Goal: Transaction & Acquisition: Purchase product/service

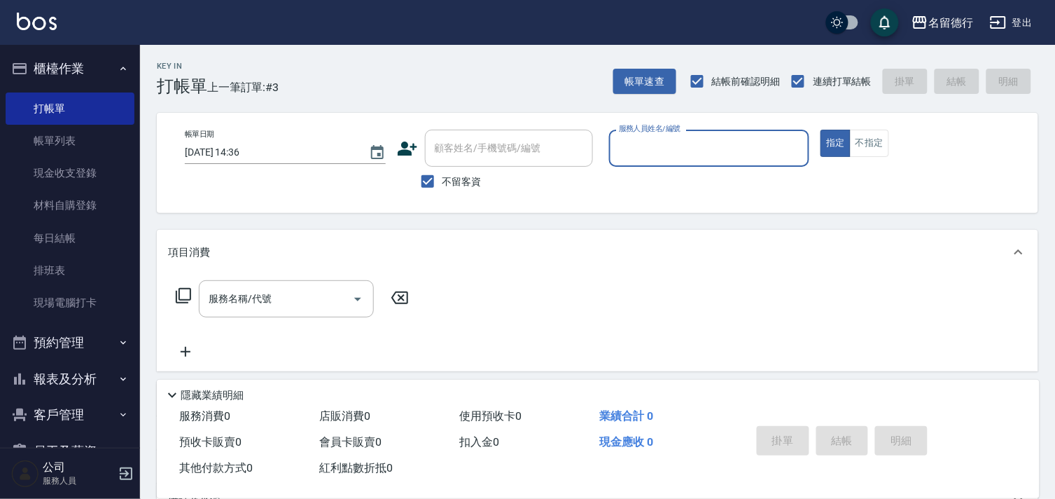
click at [681, 141] on input "服務人員姓名/編號" at bounding box center [710, 148] width 188 height 25
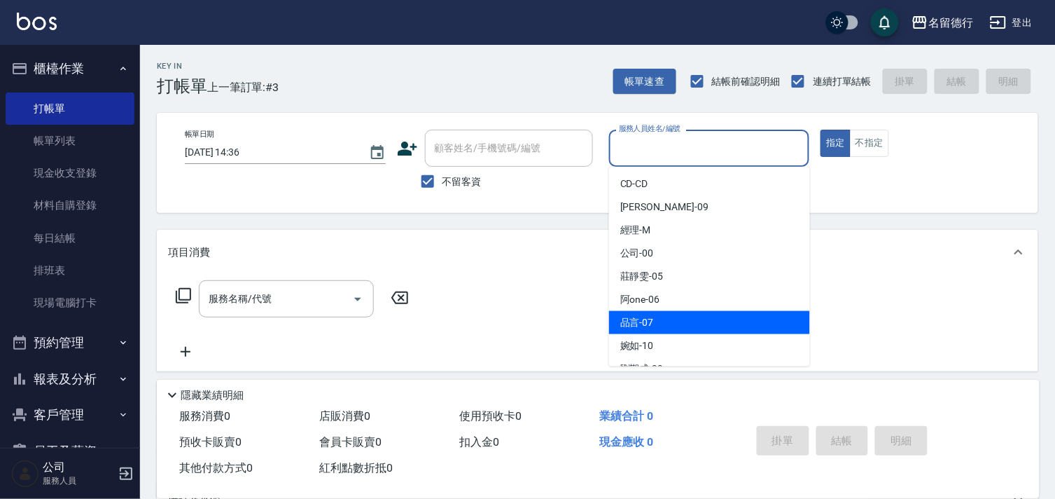
click at [644, 317] on span "品言 -07" at bounding box center [638, 322] width 34 height 15
type input "品言-07"
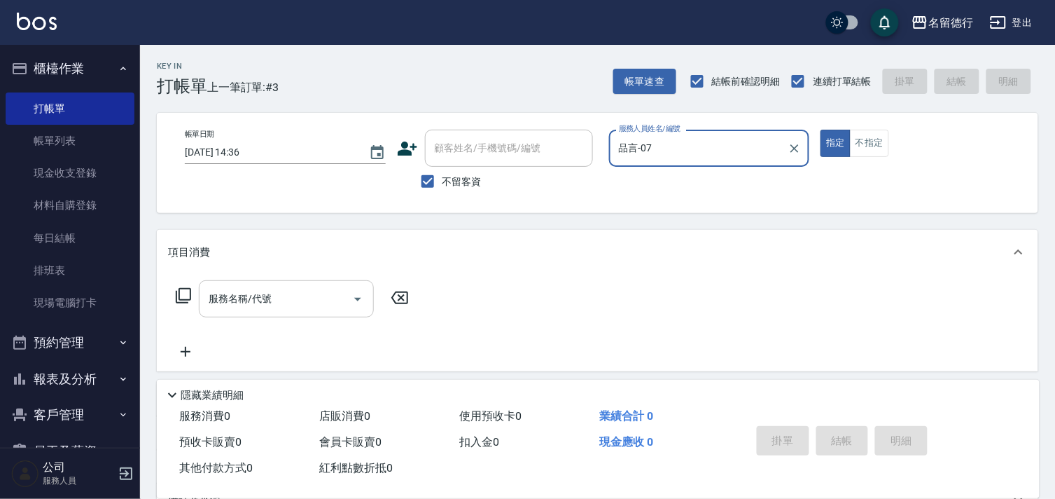
click at [243, 299] on div "服務名稱/代號 服務名稱/代號" at bounding box center [286, 298] width 175 height 37
click at [150, 295] on div "Key In 打帳單 上一筆訂單:#3 帳單速查 結帳前確認明細 連續打單結帳 掛單 結帳 明細 帳單日期 [DATE] 14:36 顧客姓名/手機號碼/編號…" at bounding box center [597, 347] width 915 height 605
click at [213, 291] on input "服務名稱/代號" at bounding box center [275, 298] width 141 height 25
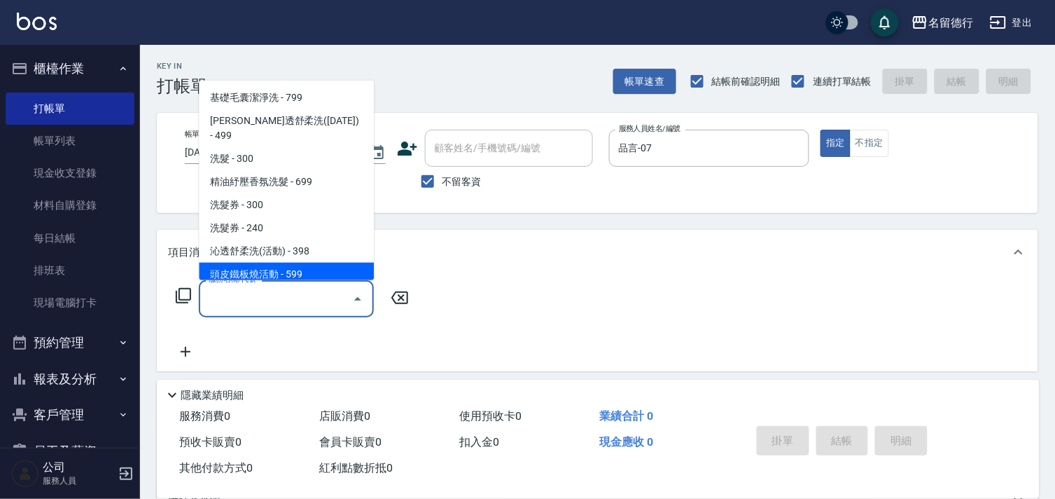
click at [166, 222] on div "Key In 打帳單 上一筆訂單:#3 帳單速查 結帳前確認明細 連續打單結帳 掛單 結帳 明細 帳單日期 [DATE] 14:36 顧客姓名/手機號碼/編號…" at bounding box center [597, 347] width 915 height 605
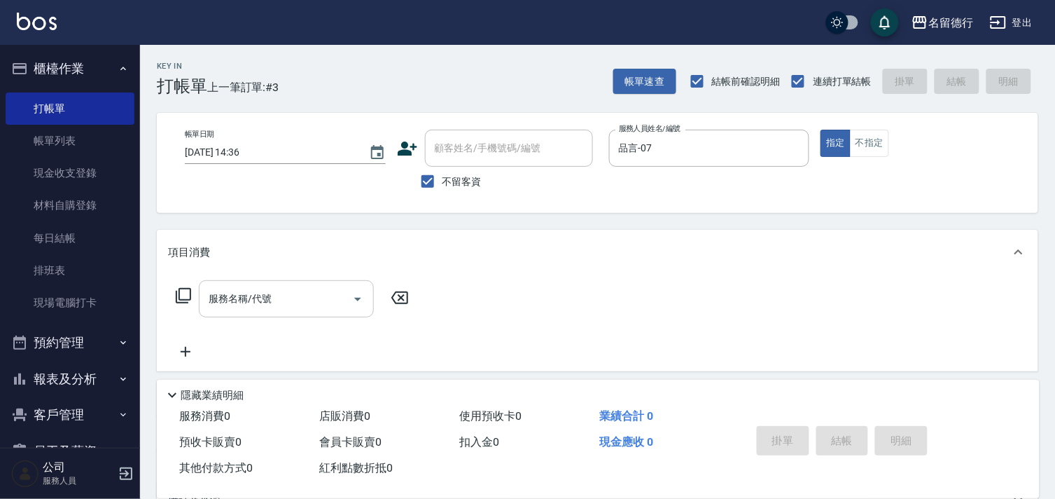
click at [240, 299] on input "服務名稱/代號" at bounding box center [275, 298] width 141 height 25
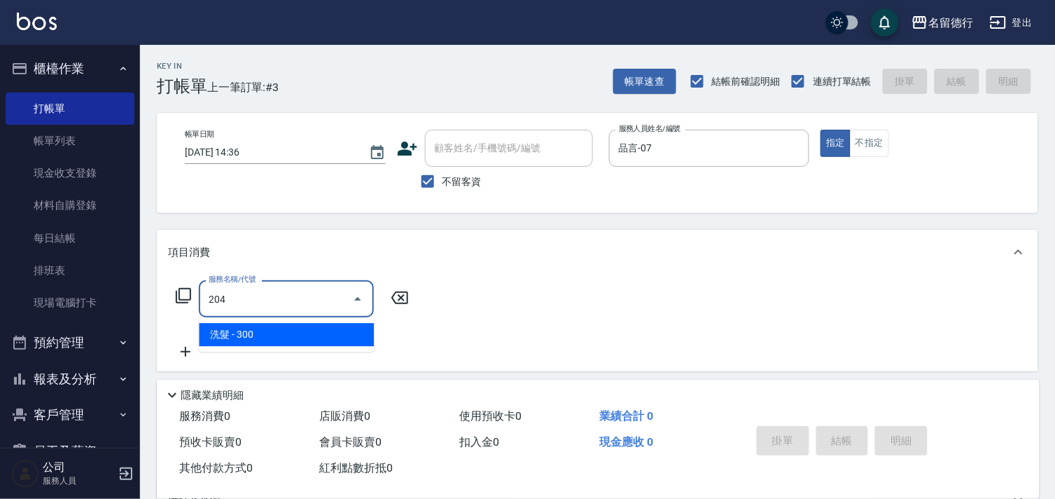
click at [274, 336] on span "洗髮 - 300" at bounding box center [286, 334] width 175 height 23
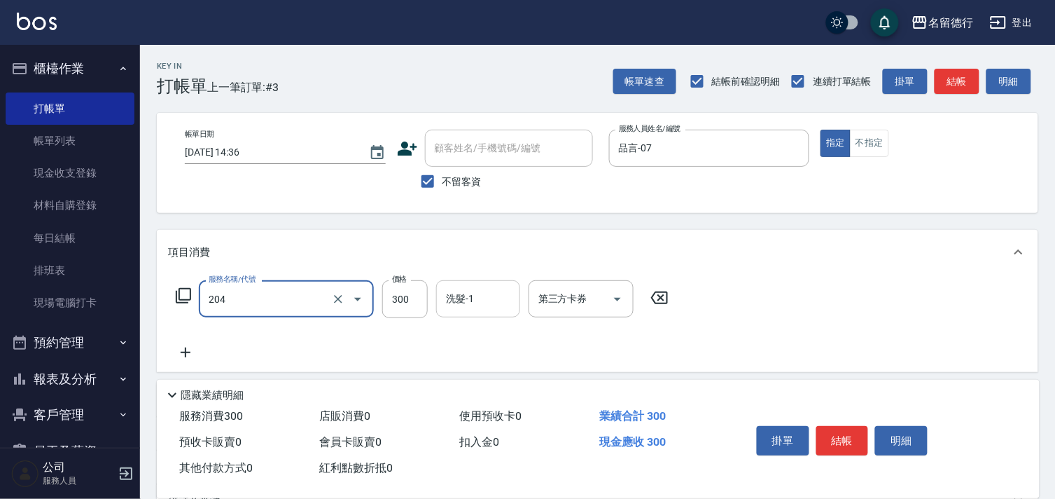
click at [471, 296] on div "洗髮-1 洗髮-1" at bounding box center [478, 298] width 84 height 37
type input "洗髮(204)"
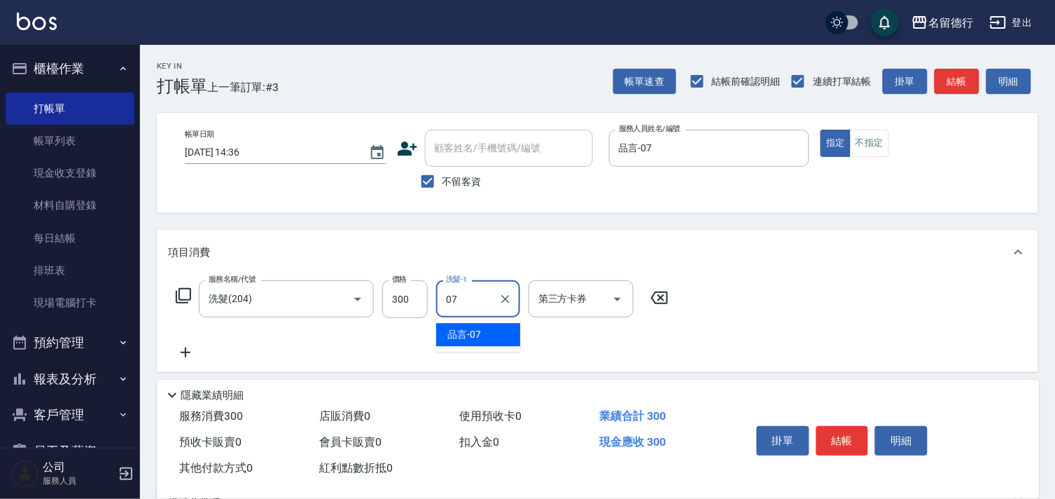
click at [480, 331] on span "品言 -07" at bounding box center [465, 334] width 34 height 15
type input "品言-07"
click at [875, 231] on div "項目消費" at bounding box center [598, 252] width 882 height 45
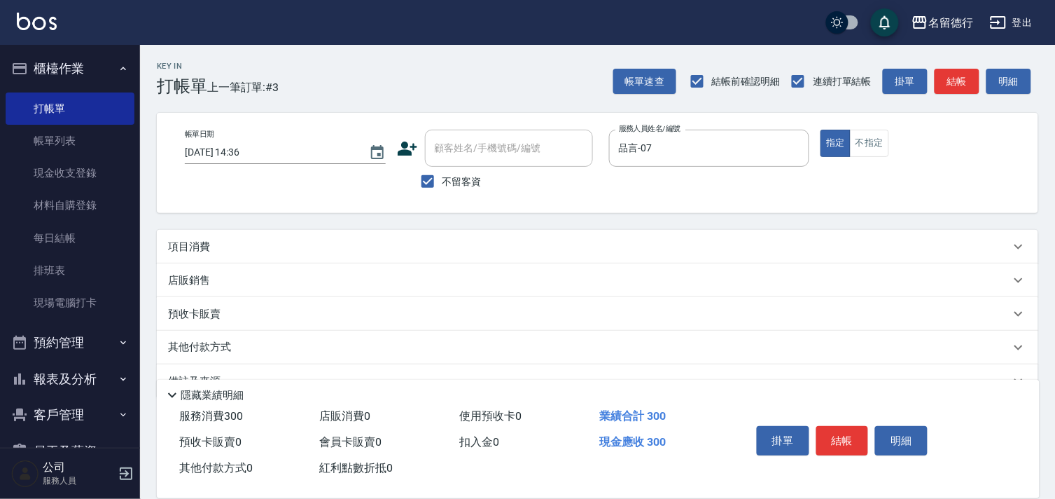
click at [206, 242] on p "項目消費" at bounding box center [189, 247] width 42 height 15
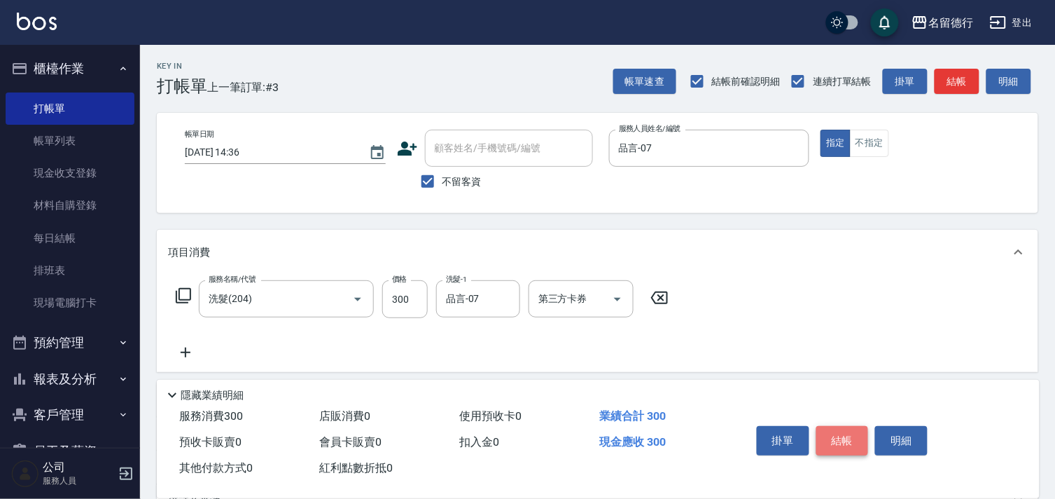
click at [839, 433] on button "結帳" at bounding box center [843, 440] width 53 height 29
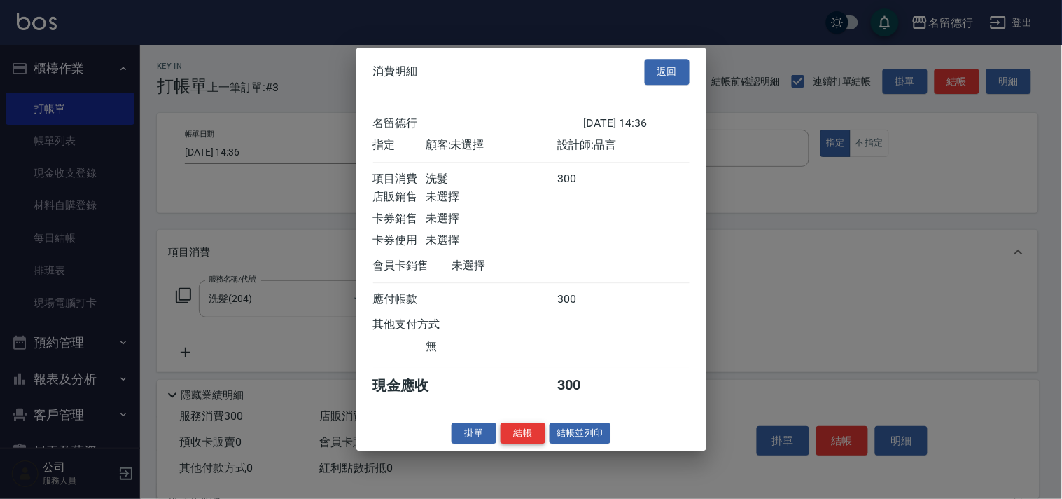
click at [525, 444] on button "結帳" at bounding box center [523, 433] width 45 height 22
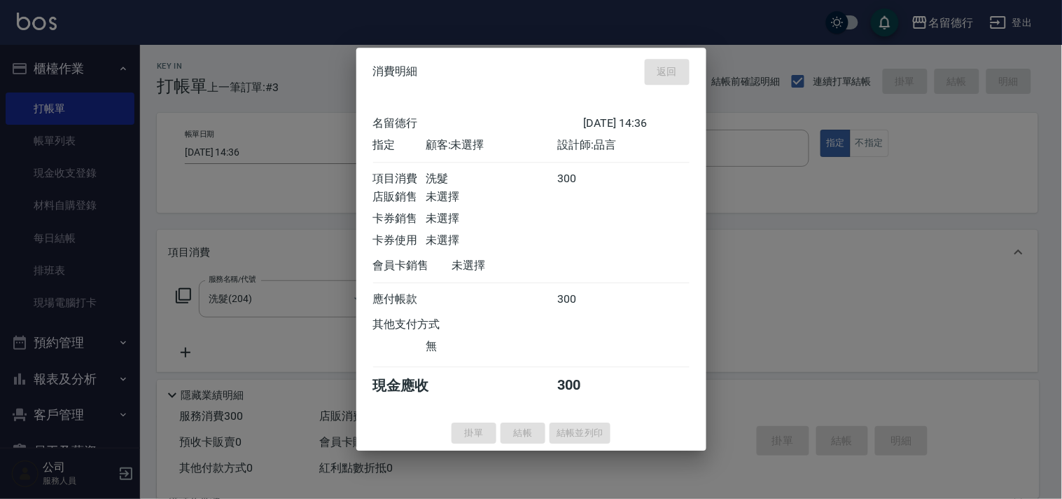
type input "[DATE] 15:48"
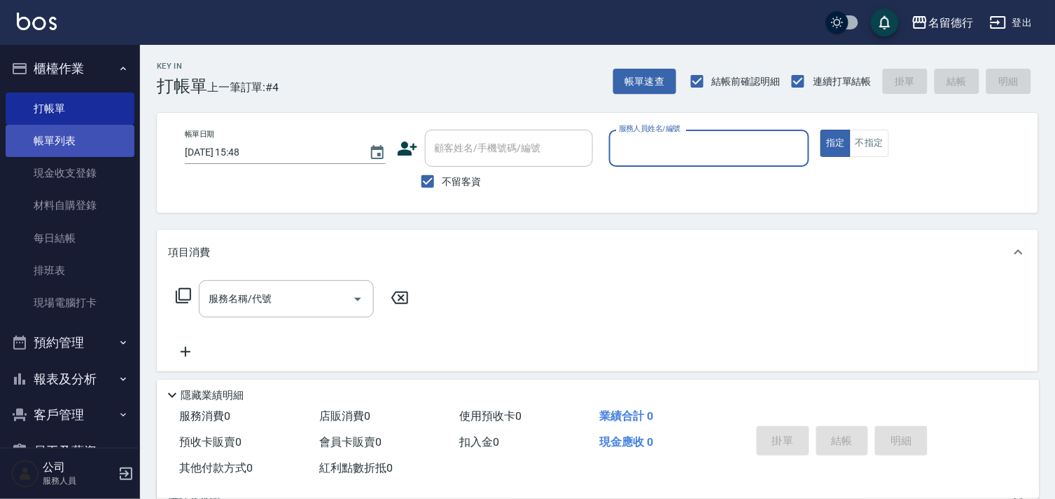
click at [51, 140] on link "帳單列表" at bounding box center [70, 141] width 129 height 32
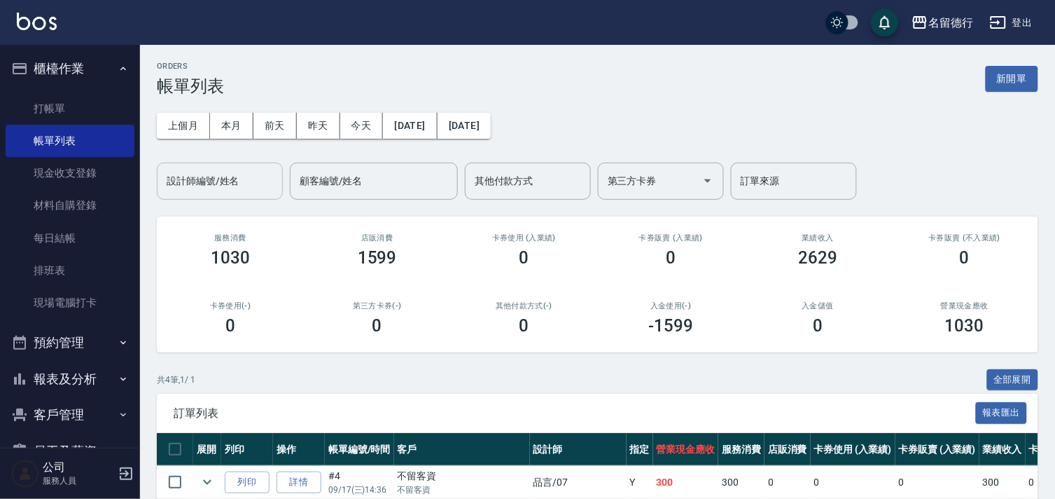
click at [169, 183] on input "設計師編號/姓名" at bounding box center [219, 181] width 113 height 25
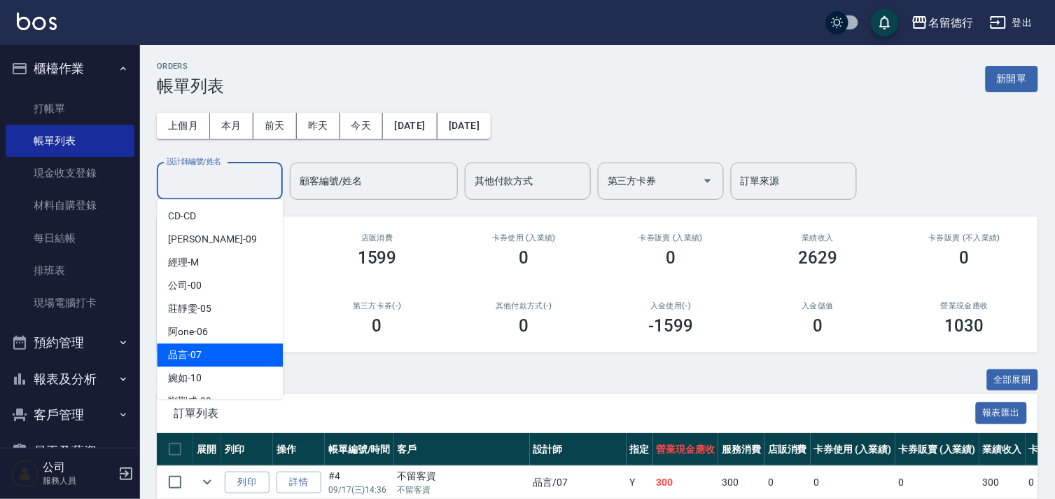
click at [212, 352] on div "品言 -07" at bounding box center [220, 354] width 126 height 23
type input "品言-07"
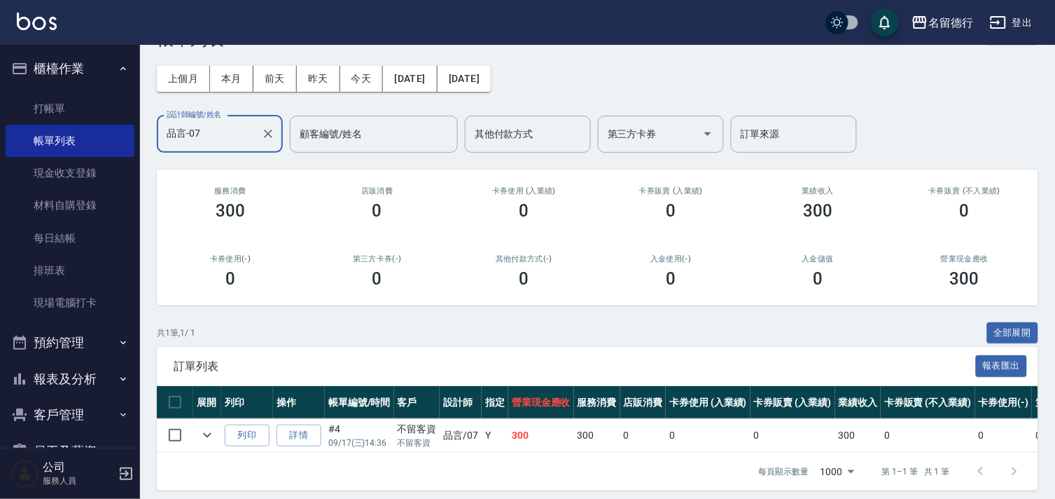
scroll to position [67, 0]
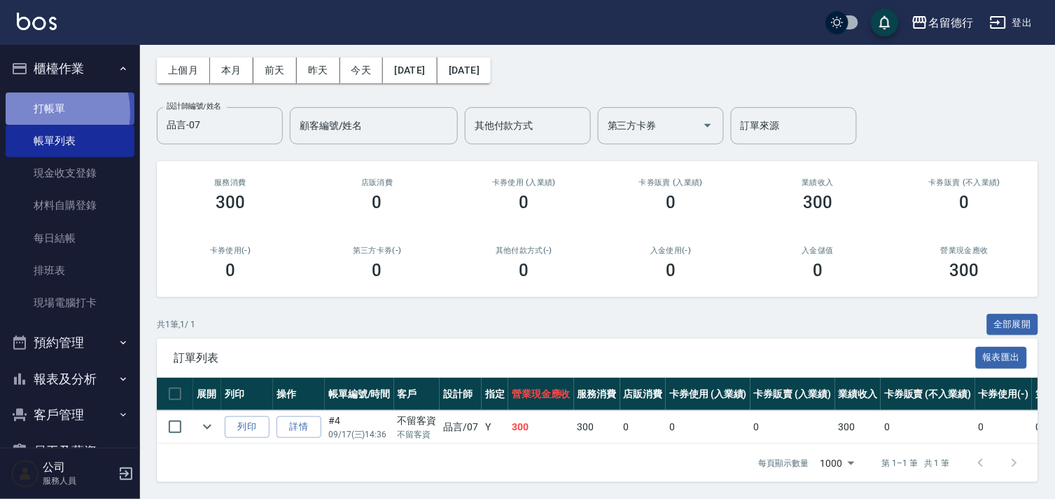
click at [39, 112] on link "打帳單" at bounding box center [70, 108] width 129 height 32
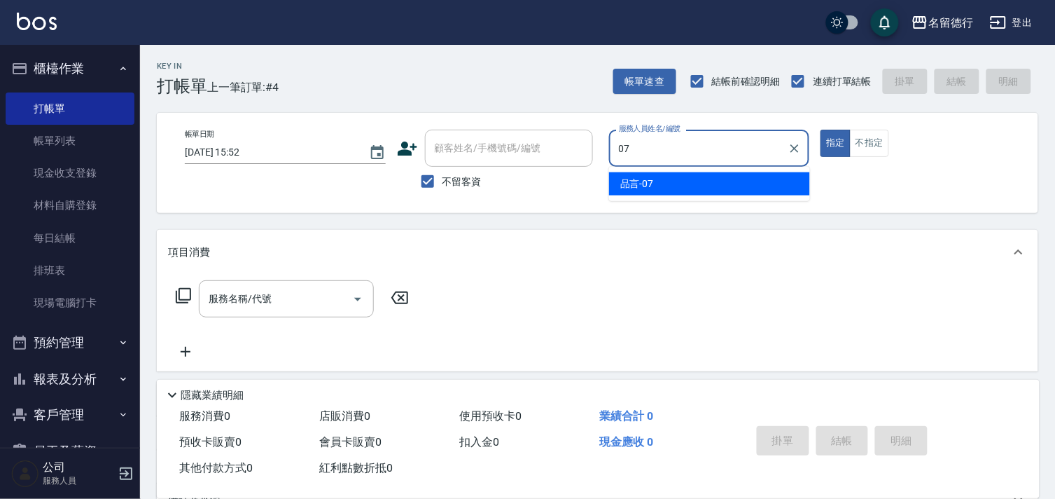
click at [621, 187] on span "品言 -07" at bounding box center [638, 183] width 34 height 15
type input "品言-07"
click at [266, 299] on div "服務名稱/代號 服務名稱/代號" at bounding box center [286, 298] width 175 height 37
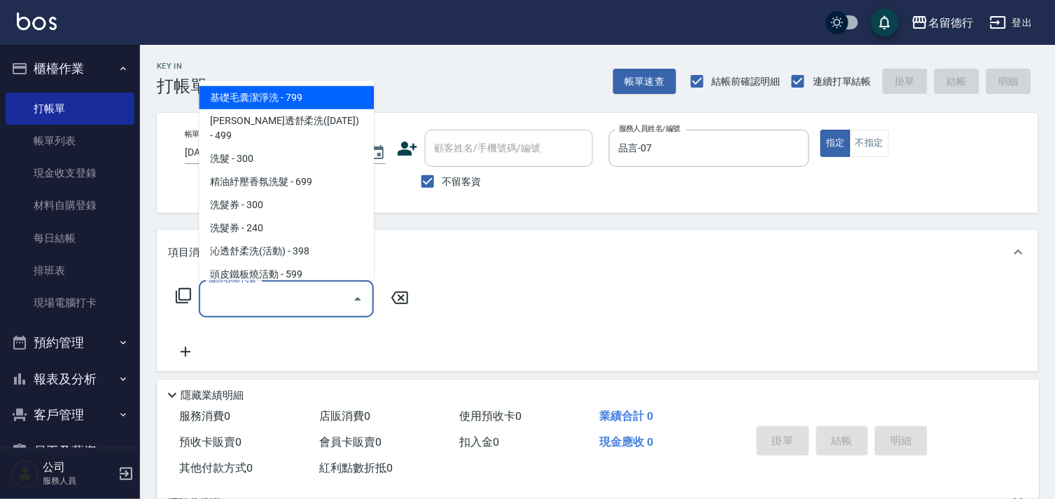
type input "2"
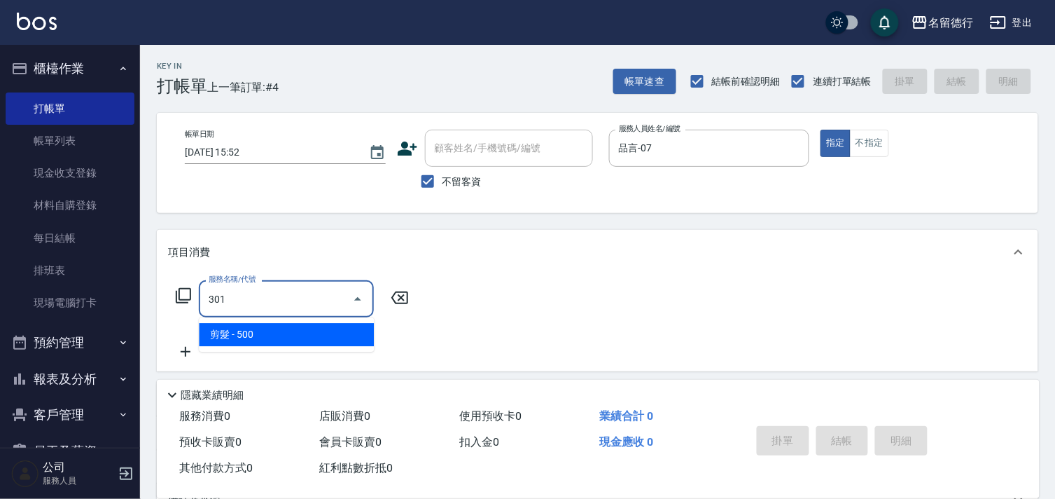
click at [275, 335] on span "剪髮 - 500" at bounding box center [286, 334] width 175 height 23
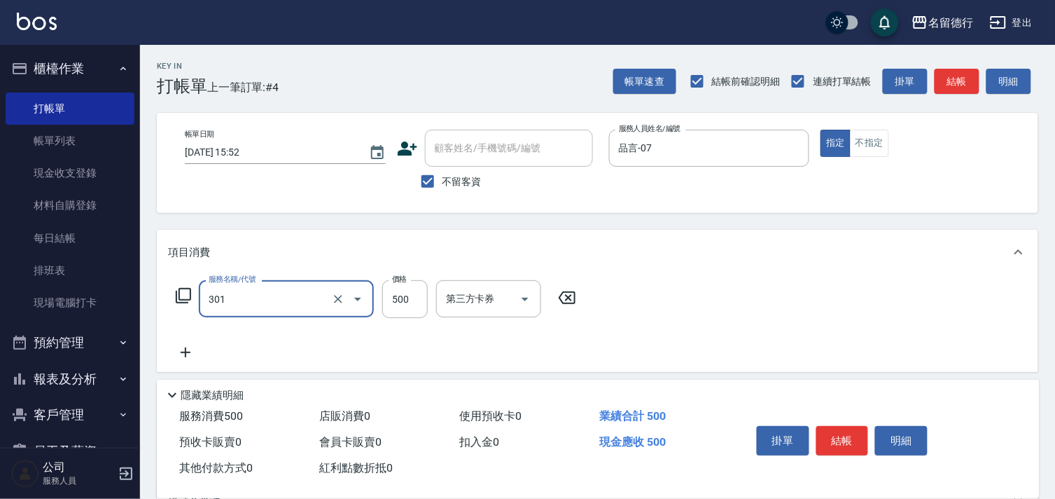
type input "剪髮(301)"
click at [447, 238] on div "項目消費" at bounding box center [598, 252] width 882 height 45
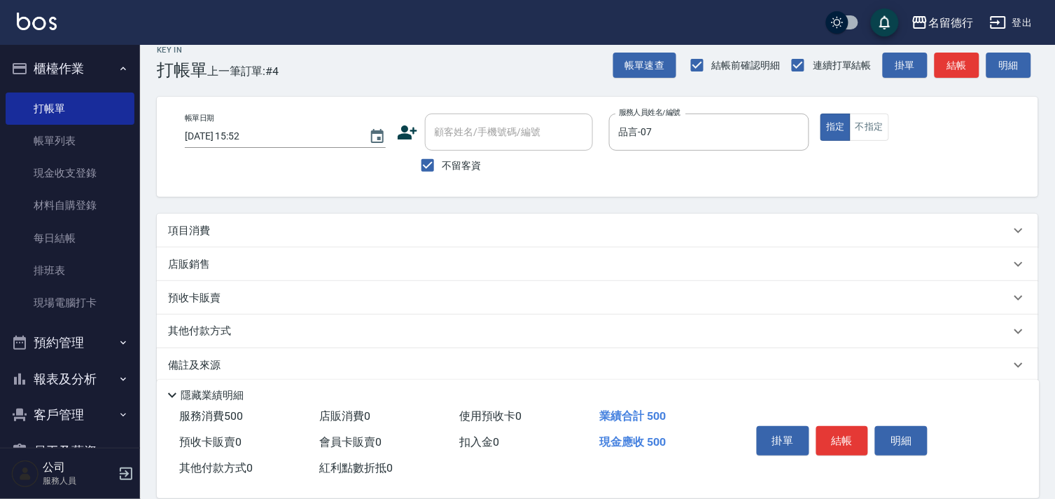
scroll to position [32, 0]
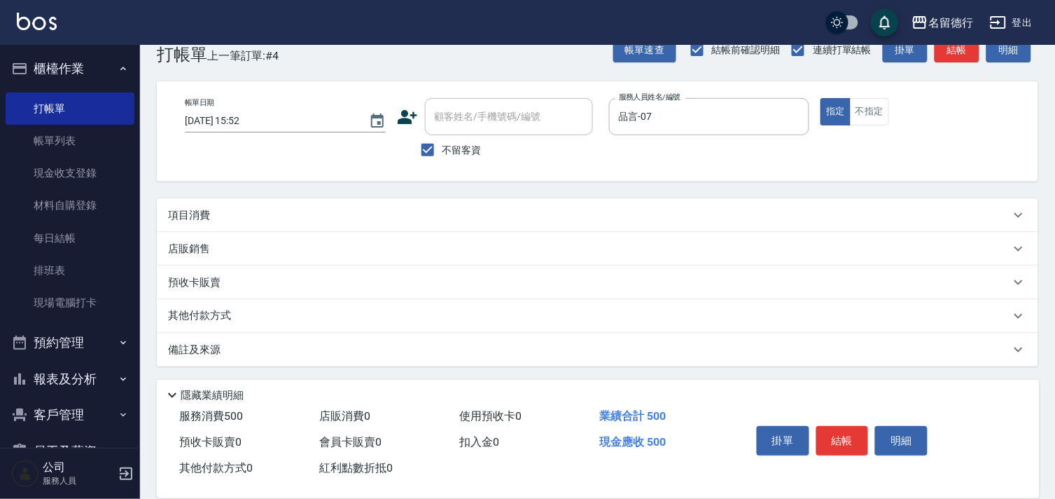
click at [194, 246] on p "店販銷售" at bounding box center [189, 249] width 42 height 15
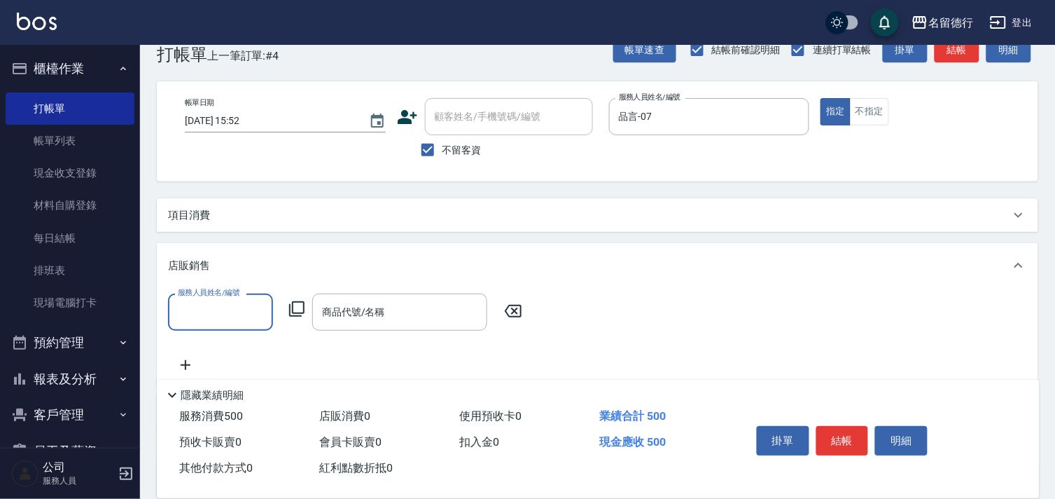
scroll to position [0, 0]
click at [221, 344] on div "品言 -07" at bounding box center [220, 347] width 105 height 23
type input "品言-07"
click at [293, 309] on icon at bounding box center [296, 308] width 15 height 15
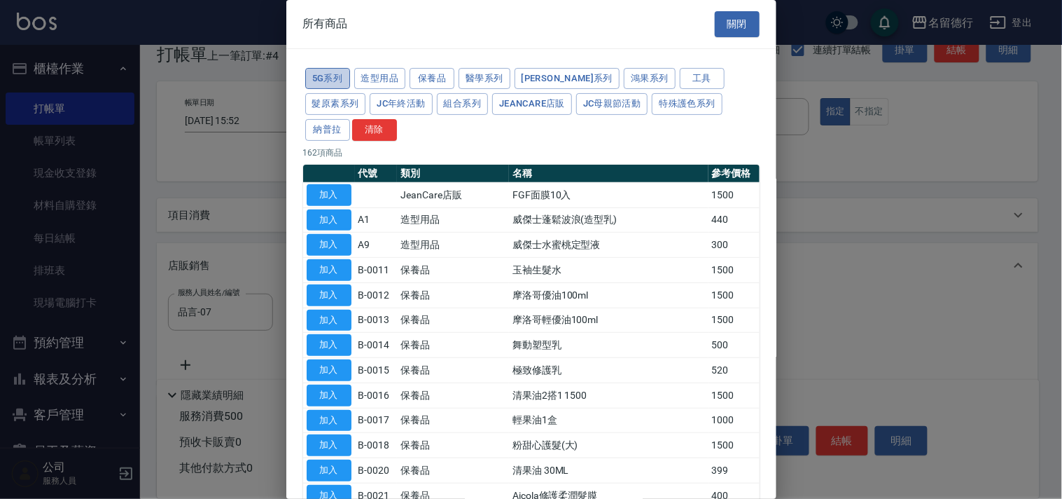
click at [314, 79] on button "5G系列" at bounding box center [327, 79] width 45 height 22
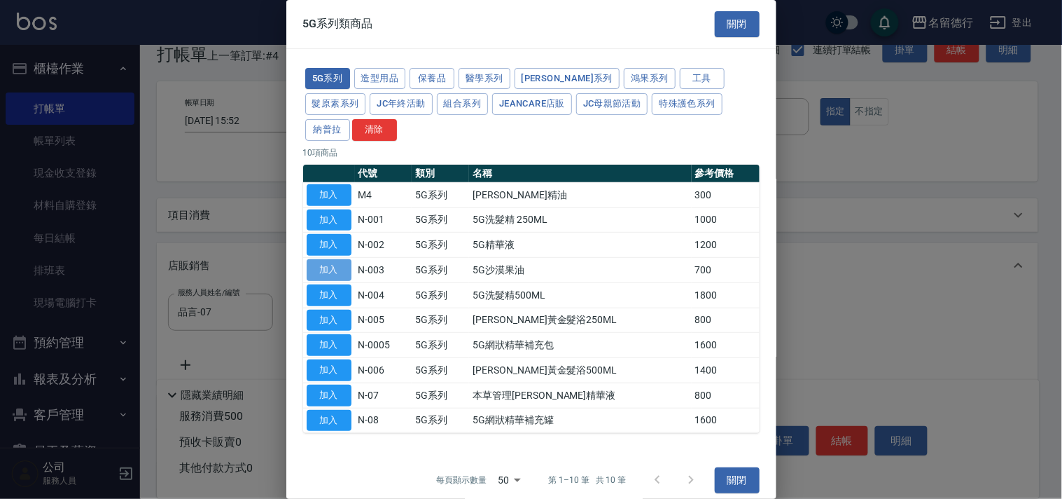
click at [343, 270] on button "加入" at bounding box center [329, 270] width 45 height 22
type input "5G沙漠果油"
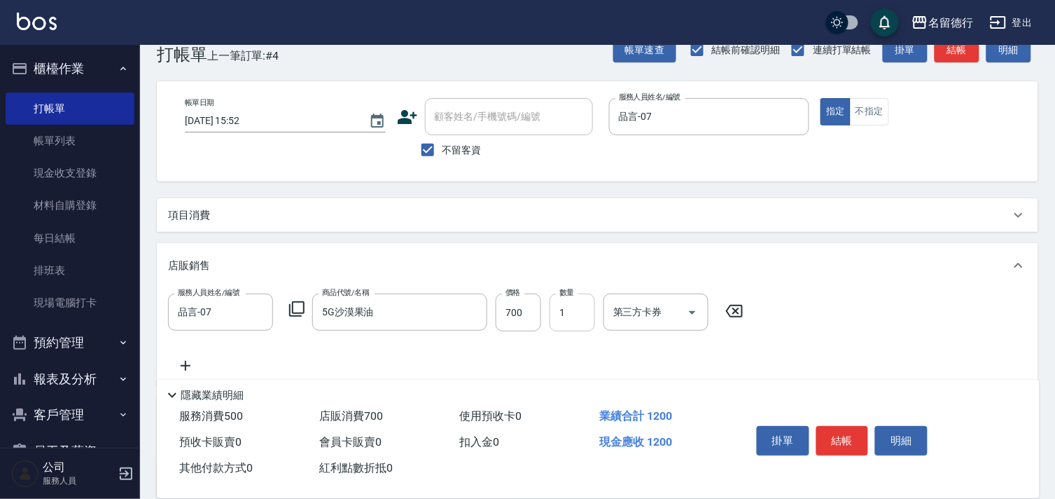
click at [559, 307] on input "1" at bounding box center [573, 312] width 46 height 38
type input "2"
click at [720, 230] on div "項目消費" at bounding box center [598, 215] width 882 height 34
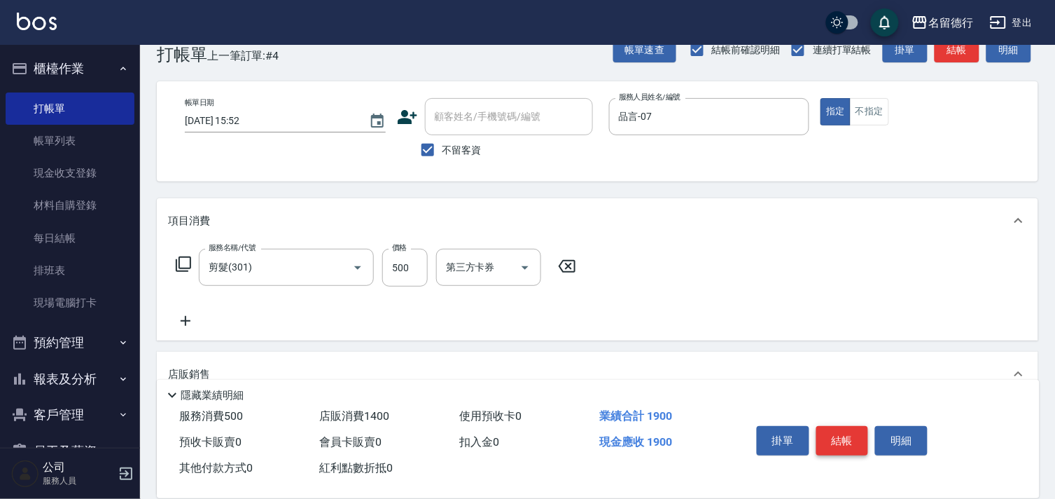
click at [855, 430] on button "結帳" at bounding box center [843, 440] width 53 height 29
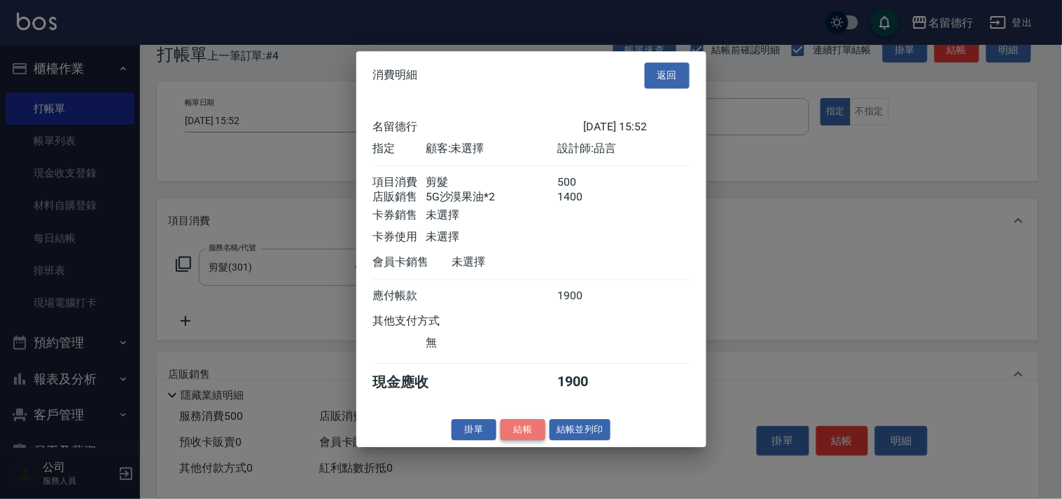
click at [519, 435] on button "結帳" at bounding box center [523, 430] width 45 height 22
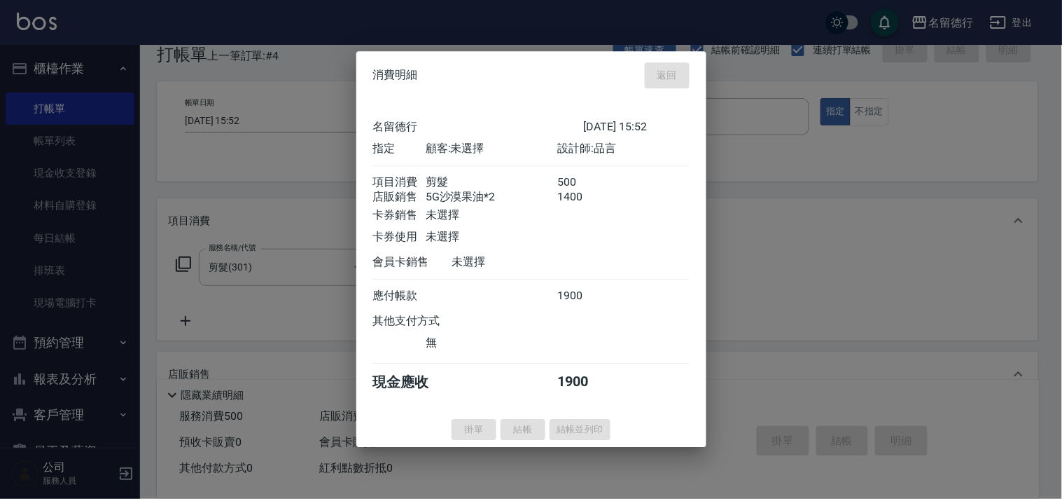
type input "[DATE] 15:54"
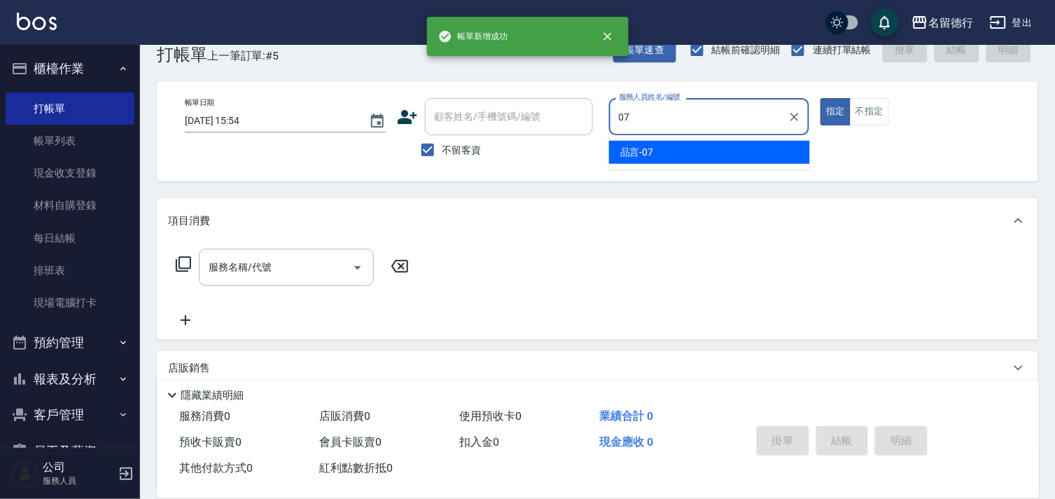
click at [659, 151] on div "品言 -07" at bounding box center [709, 152] width 201 height 23
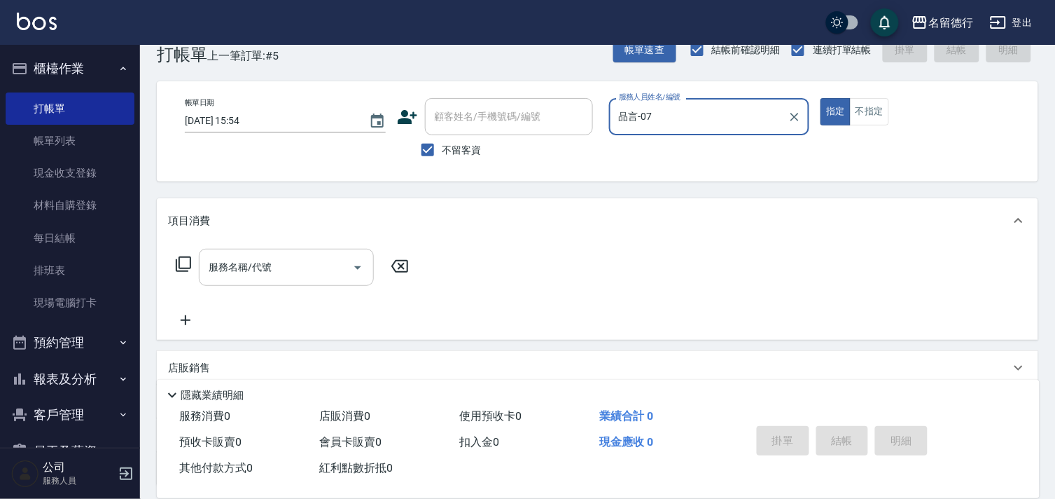
type input "品言-07"
click at [263, 260] on div "服務名稱/代號 服務名稱/代號" at bounding box center [286, 267] width 175 height 37
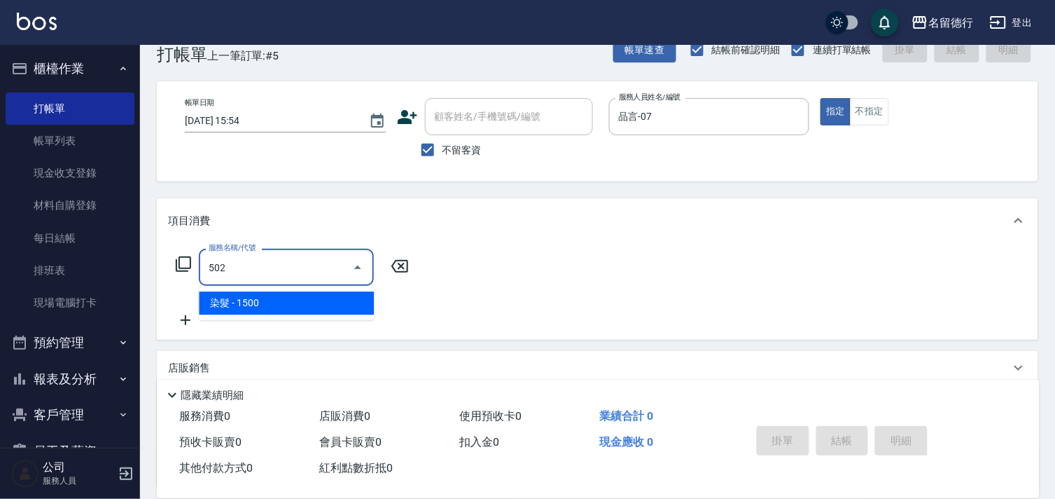
click at [276, 304] on span "染髮 - 1500" at bounding box center [286, 302] width 175 height 23
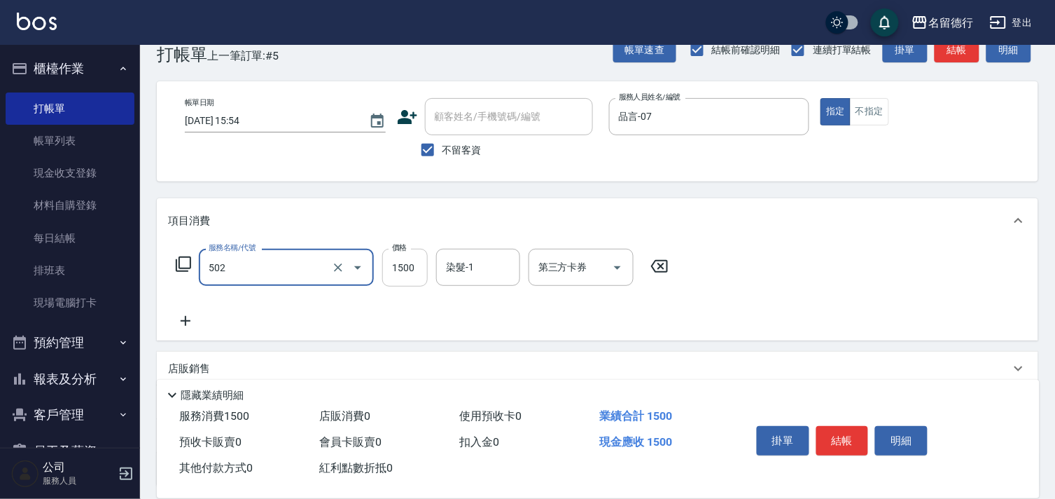
click at [402, 271] on input "1500" at bounding box center [405, 268] width 46 height 38
type input "染髮(502)"
type input "2500"
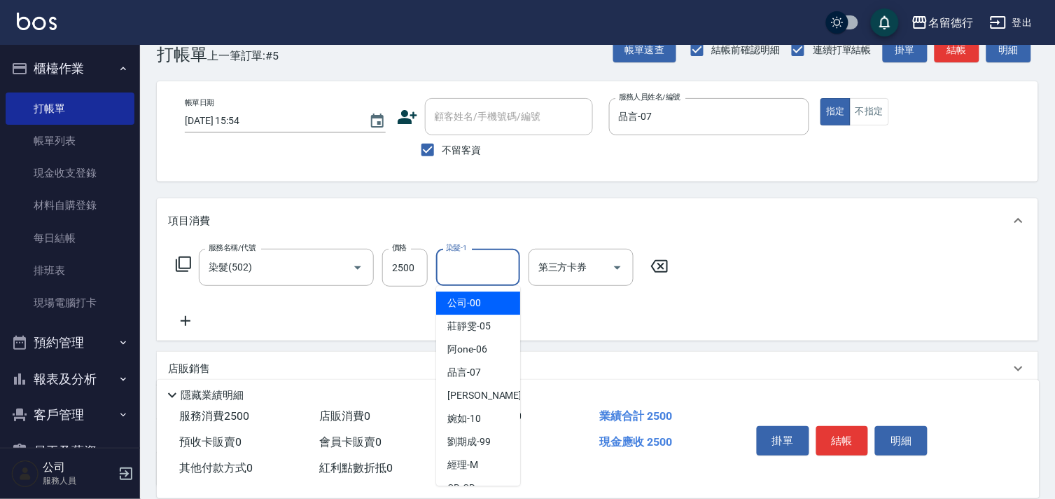
click at [476, 262] on input "染髮-1" at bounding box center [478, 267] width 71 height 25
click at [478, 298] on span "品言 -07" at bounding box center [465, 303] width 34 height 15
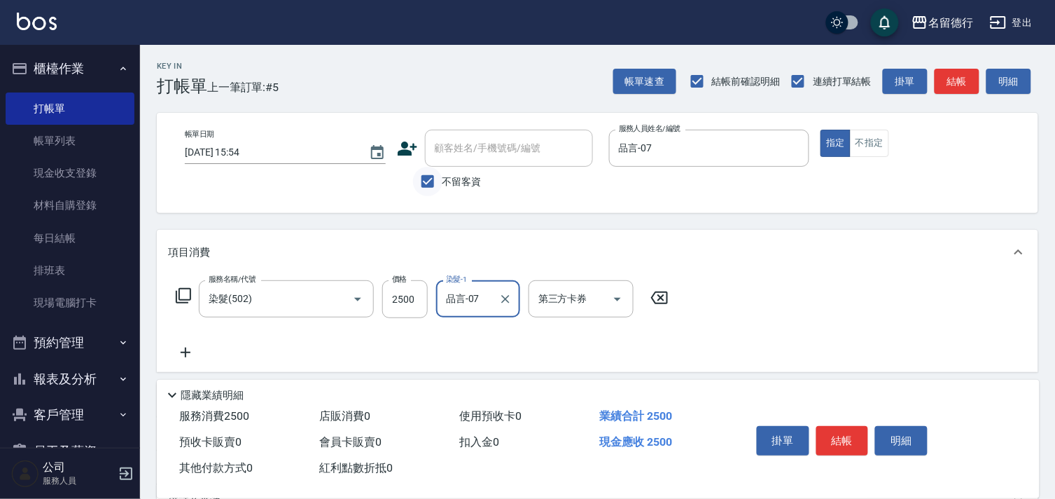
type input "品言-07"
click at [422, 187] on input "不留客資" at bounding box center [427, 181] width 29 height 29
checkbox input "false"
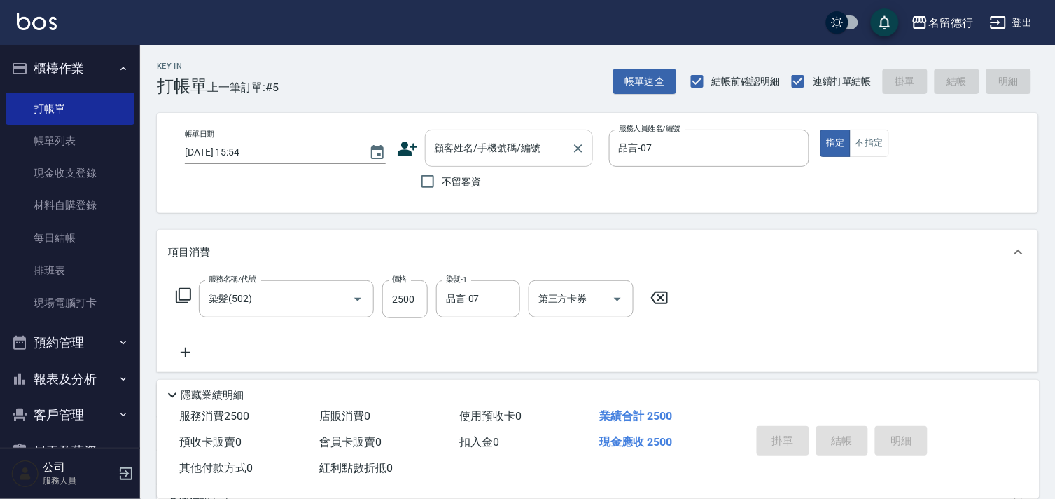
click at [434, 144] on div "顧客姓名/手機號碼/編號 顧客姓名/手機號碼/編號" at bounding box center [509, 148] width 168 height 37
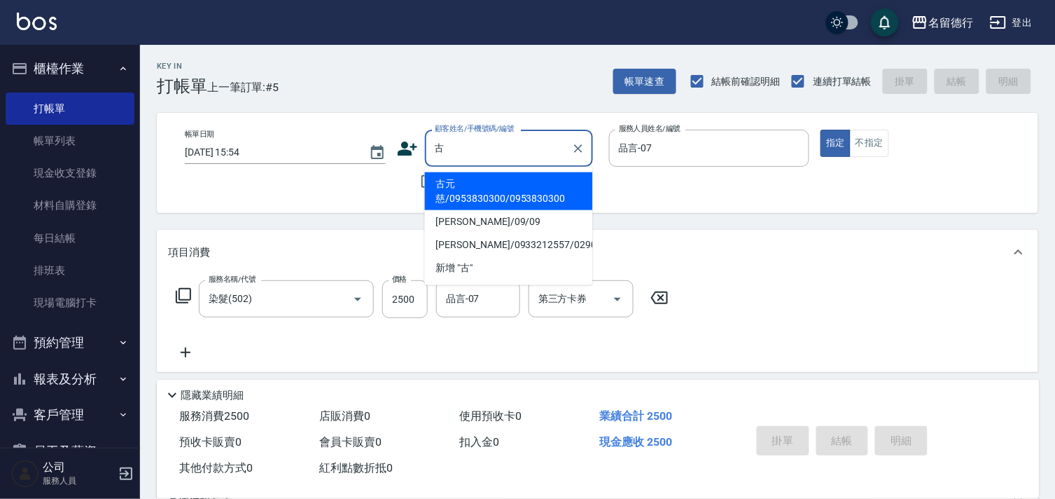
click at [456, 226] on li "[PERSON_NAME]/09/09" at bounding box center [509, 221] width 168 height 23
type input "[PERSON_NAME]/09/09"
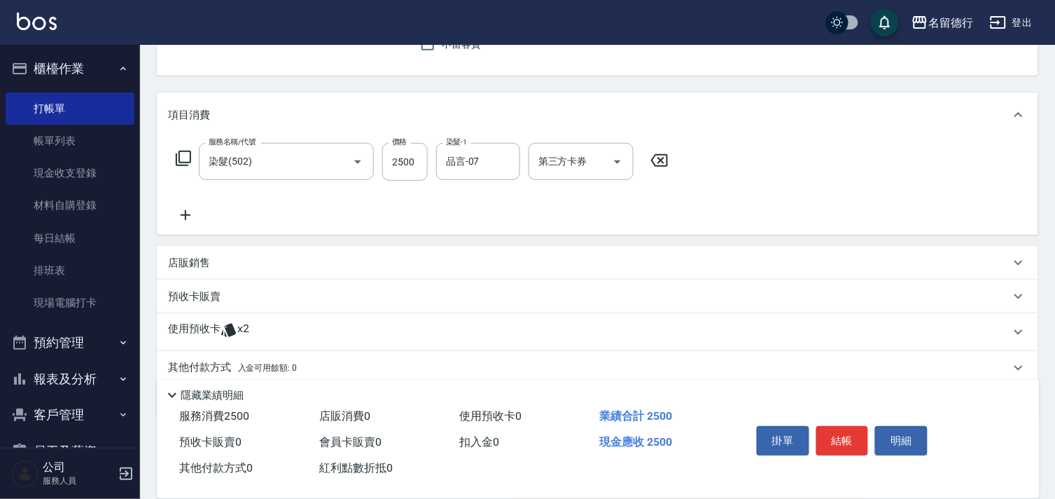
scroll to position [189, 0]
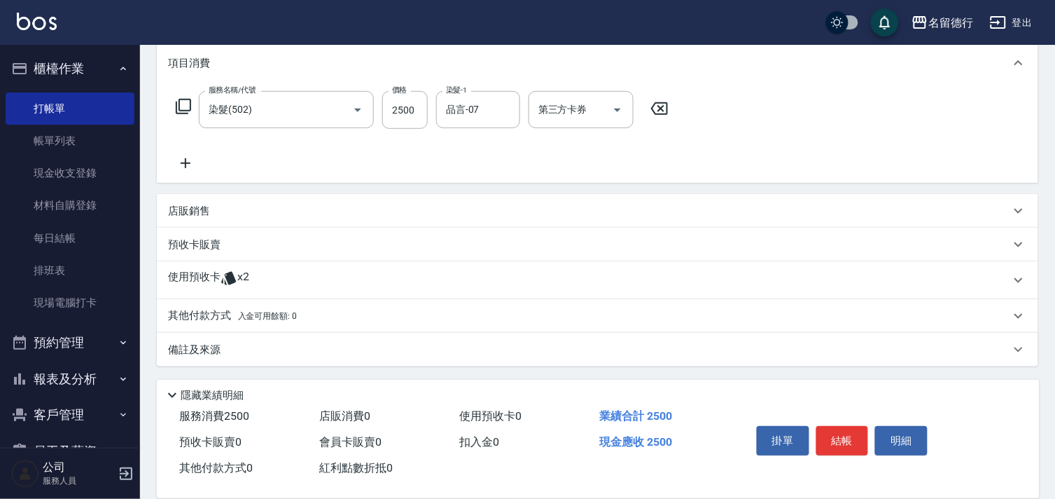
click at [228, 276] on icon at bounding box center [228, 278] width 15 height 13
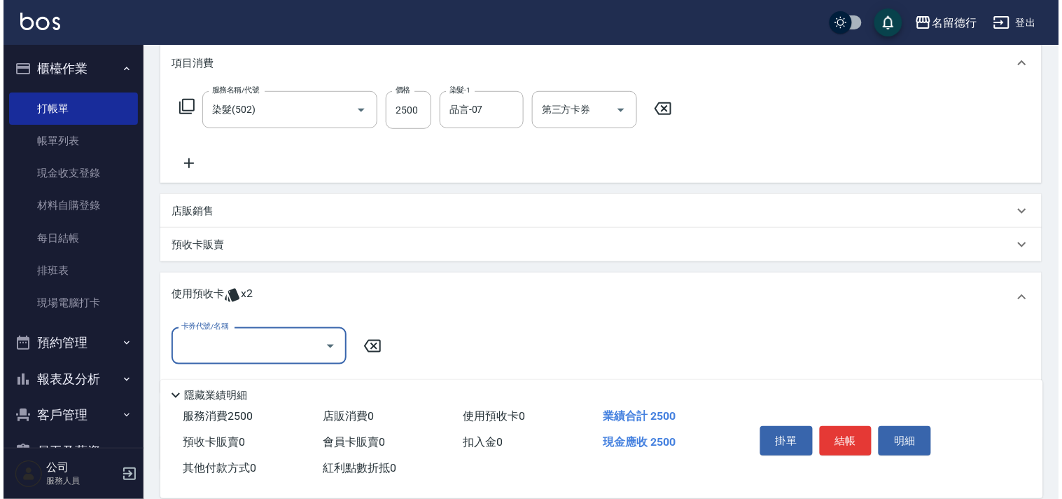
scroll to position [0, 0]
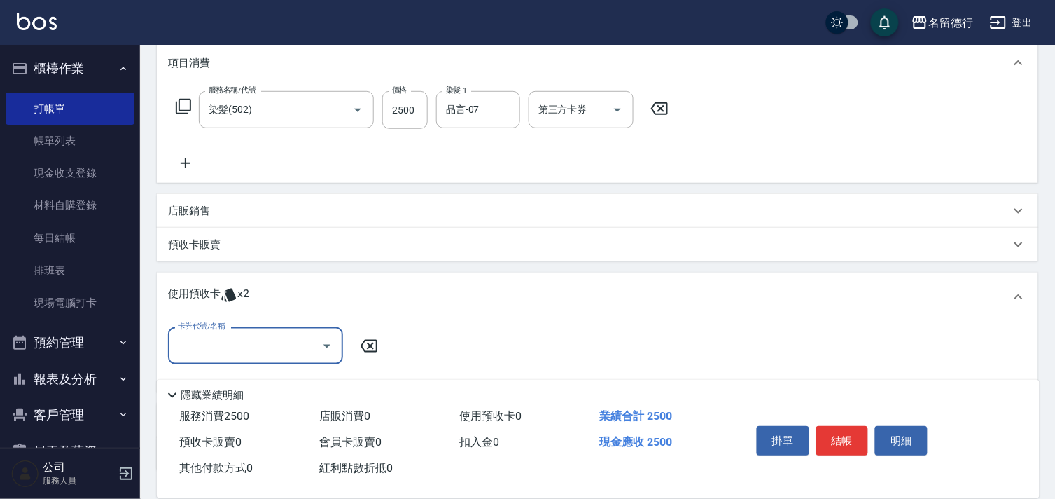
click at [235, 338] on input "卡券代號/名稱" at bounding box center [244, 345] width 141 height 25
click at [247, 387] on div "洗髮券售 剩餘2張" at bounding box center [255, 381] width 175 height 23
type input "洗髮券售"
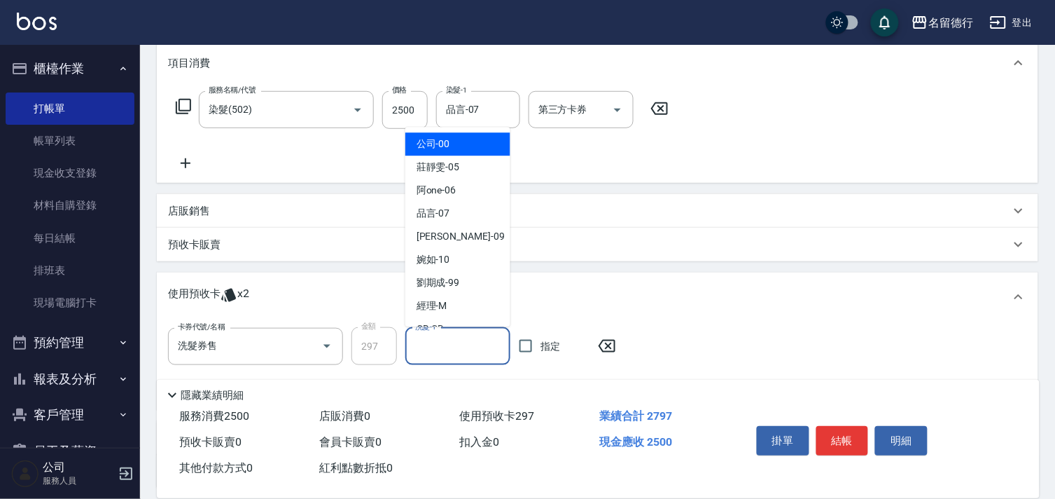
click at [445, 338] on input "洗髮-1" at bounding box center [458, 346] width 92 height 25
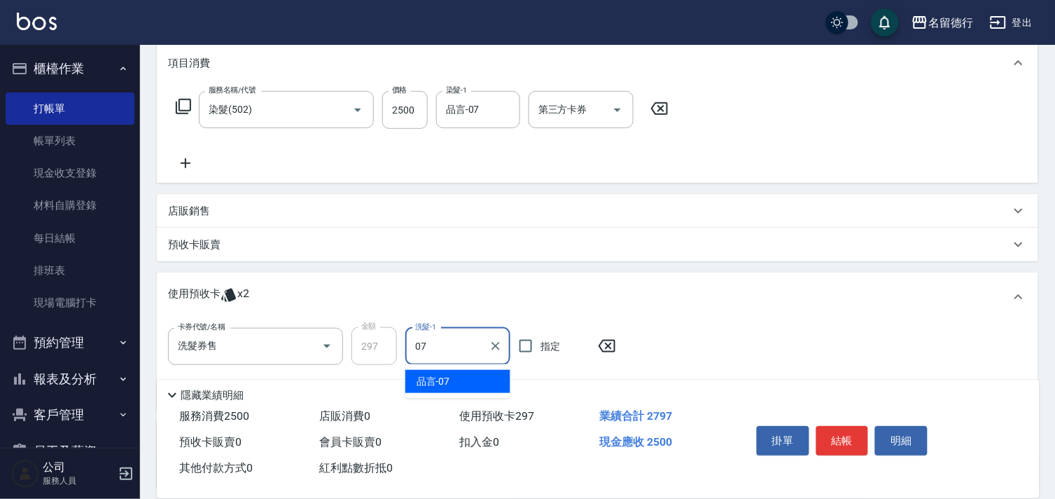
click at [457, 383] on div "品言 -07" at bounding box center [458, 381] width 105 height 23
type input "品言-07"
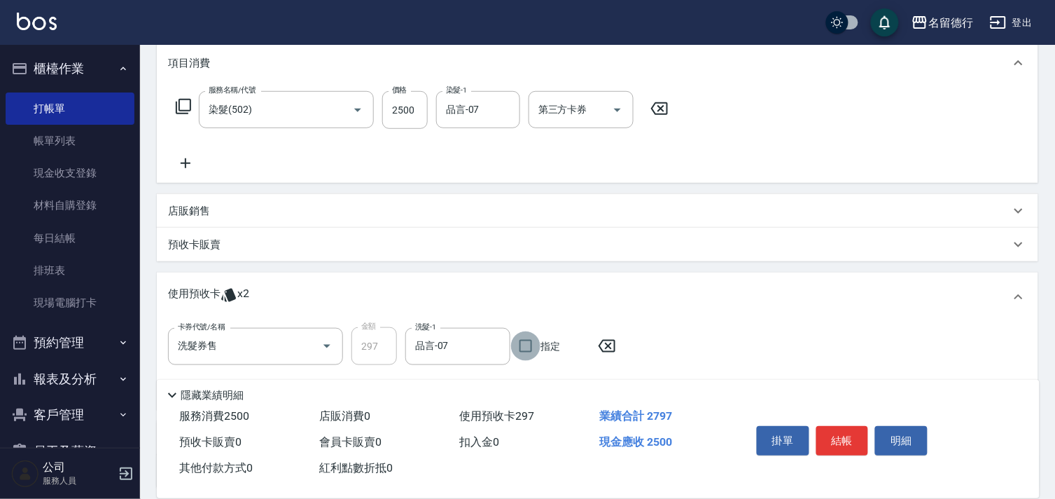
click at [528, 353] on input "指定" at bounding box center [525, 345] width 29 height 29
checkbox input "true"
click at [188, 154] on div "服務名稱/代號 染髮(502) 服務名稱/代號 價格 2500 價格 染髮-1 品言-07 染髮-1 第三方卡券 第三方卡券" at bounding box center [422, 131] width 509 height 81
click at [424, 106] on input "2500" at bounding box center [405, 110] width 46 height 38
type input "2000"
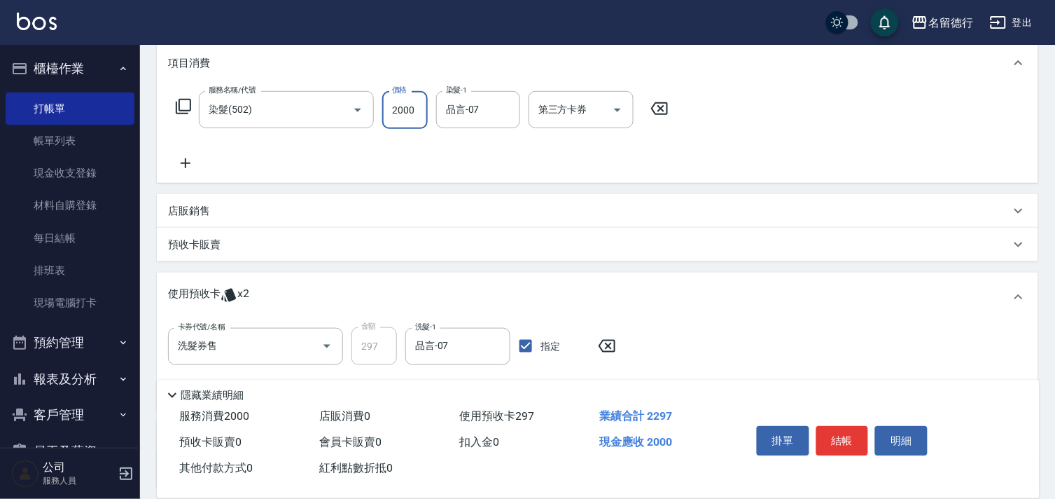
click at [184, 165] on icon at bounding box center [185, 163] width 35 height 17
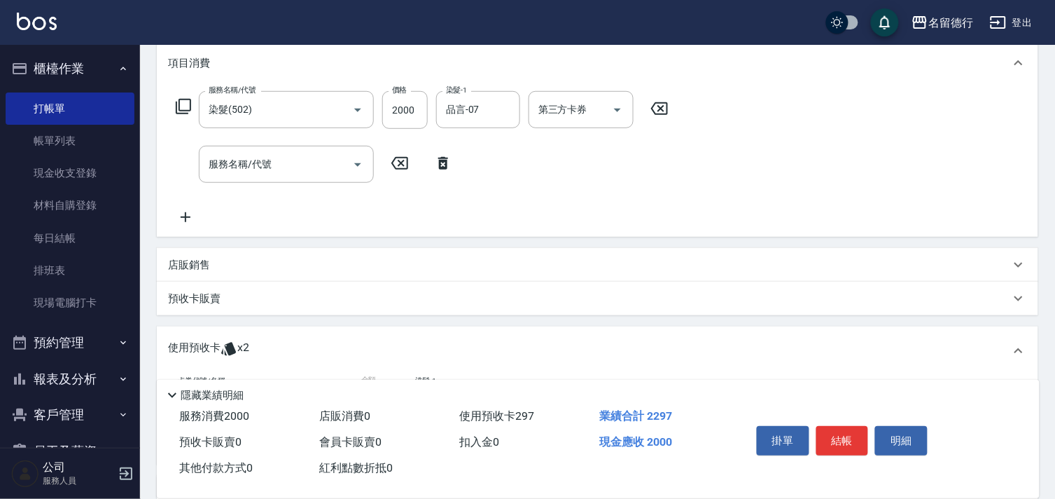
click at [184, 106] on icon at bounding box center [183, 106] width 17 height 17
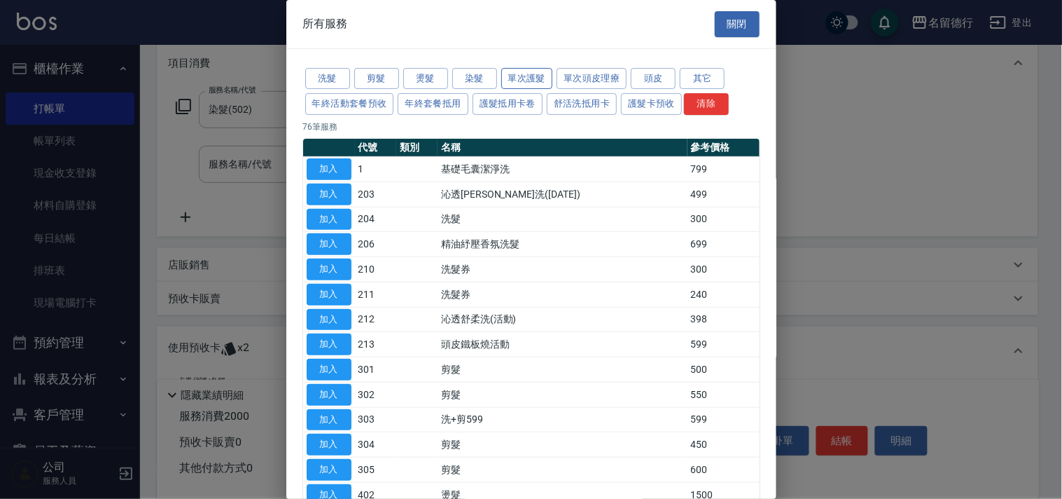
click at [534, 82] on button "單次護髮" at bounding box center [527, 79] width 52 height 22
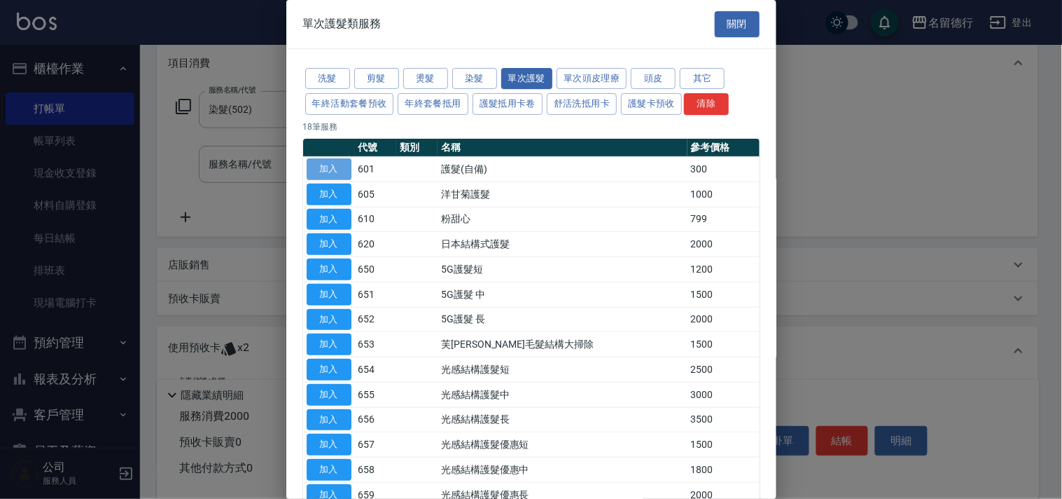
click at [317, 167] on button "加入" at bounding box center [329, 169] width 45 height 22
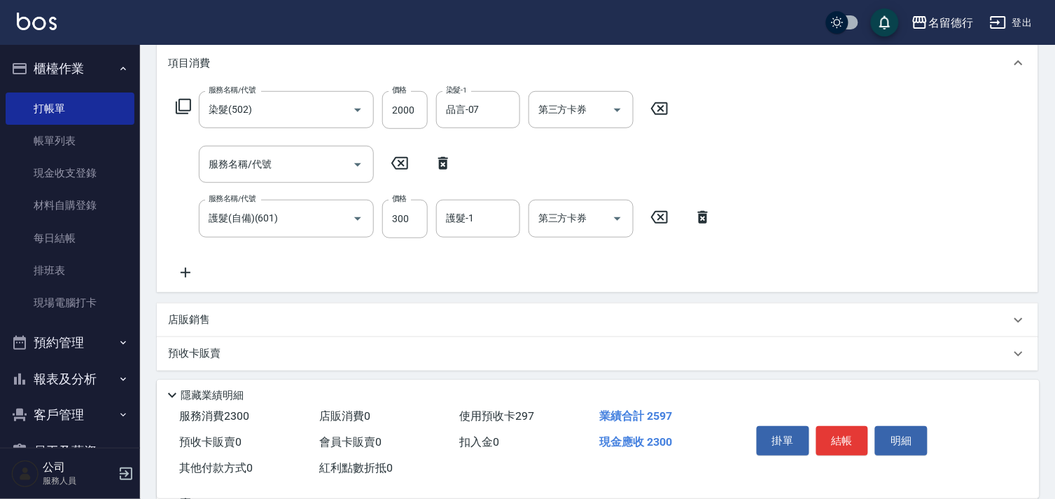
click at [448, 160] on icon at bounding box center [443, 163] width 35 height 17
type input "護髮(自備)(601)"
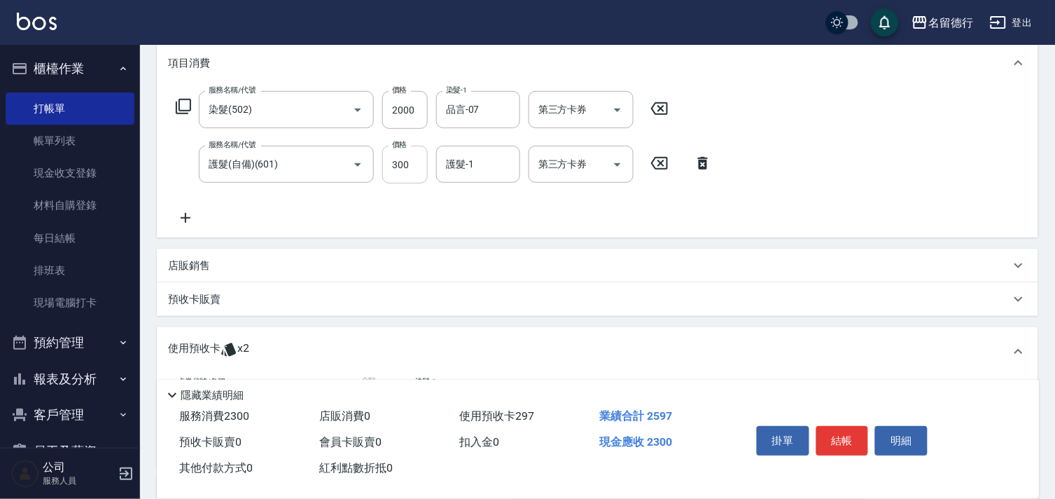
click at [398, 173] on input "300" at bounding box center [405, 165] width 46 height 38
click at [402, 164] on input "5500" at bounding box center [405, 165] width 46 height 38
type input "500"
click at [455, 165] on div "護髮-1 護髮-1" at bounding box center [478, 164] width 84 height 37
click at [473, 197] on span "品言 -07" at bounding box center [465, 200] width 34 height 15
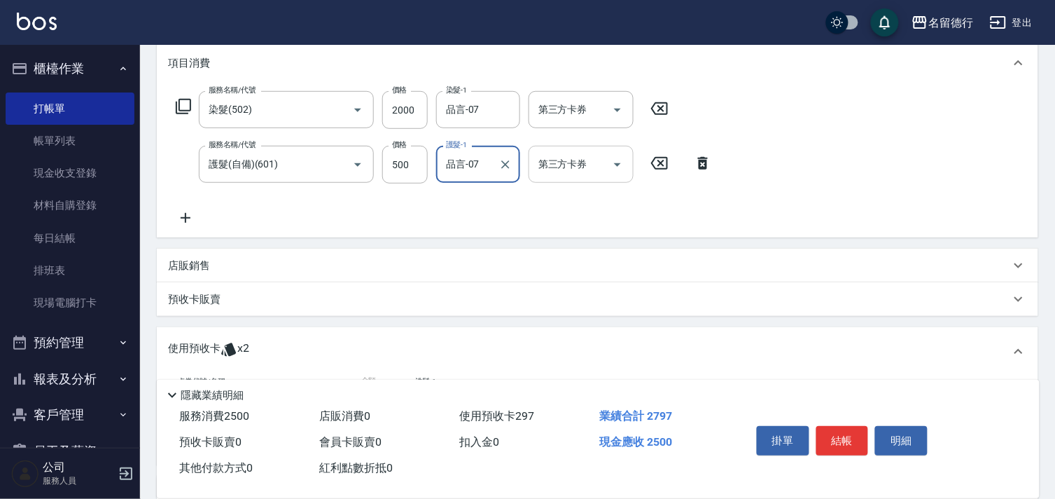
type input "品言-07"
click at [571, 160] on div "第三方卡券 第三方卡券" at bounding box center [581, 164] width 105 height 37
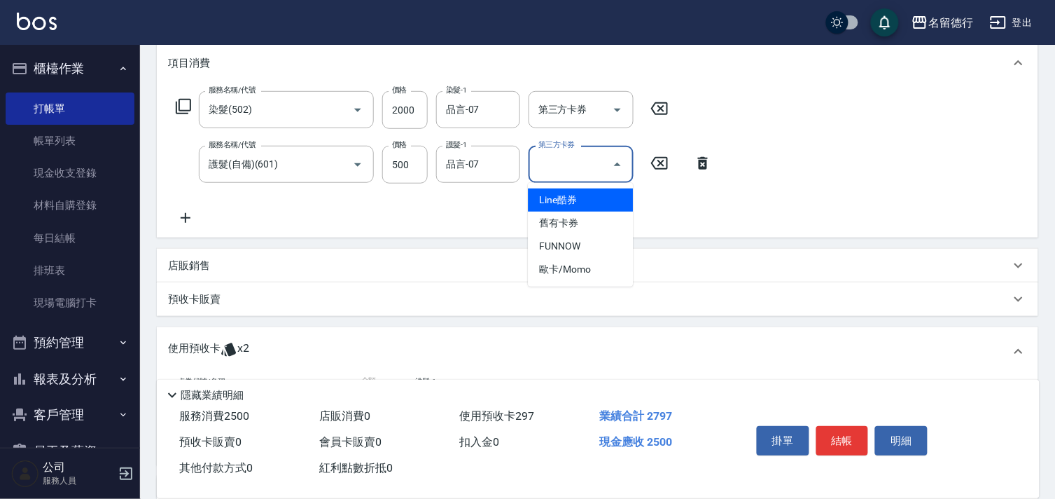
click at [571, 160] on input "第三方卡券" at bounding box center [570, 164] width 71 height 25
click at [705, 161] on icon at bounding box center [703, 163] width 10 height 13
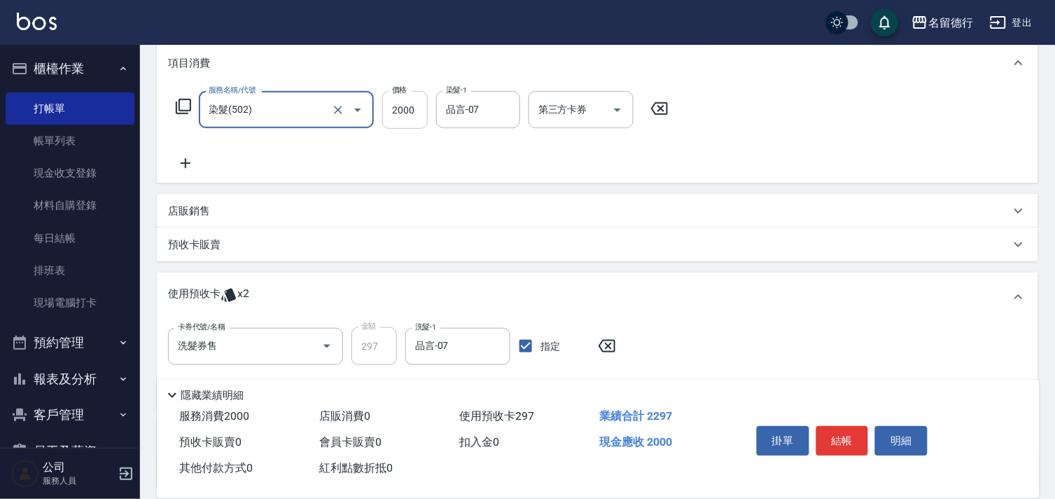
click at [417, 117] on input "2000" at bounding box center [405, 110] width 46 height 38
type input "2500"
click at [607, 194] on div "店販銷售 服務人員姓名/編號 服務人員姓名/編號 商品代號/名稱 商品代號/名稱" at bounding box center [598, 211] width 882 height 34
click at [859, 442] on button "結帳" at bounding box center [843, 440] width 53 height 29
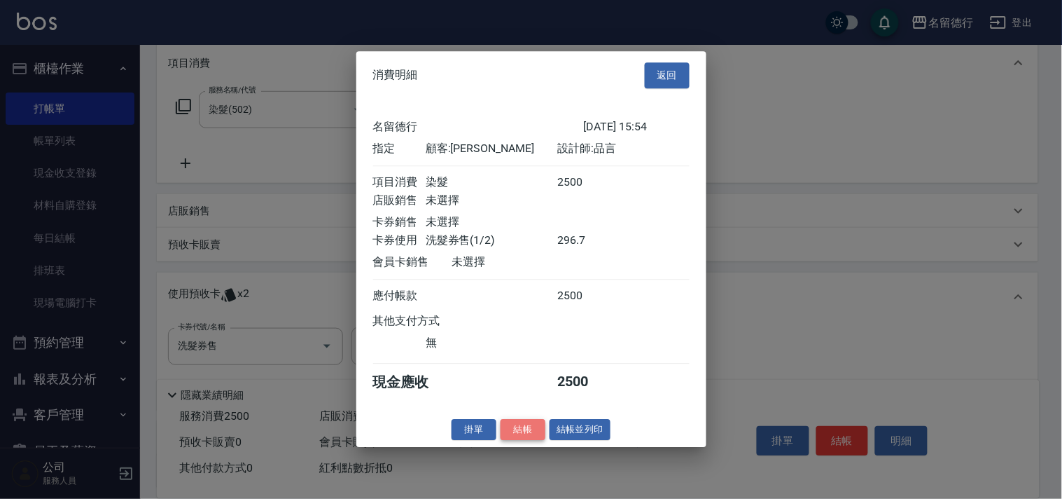
click at [522, 439] on button "結帳" at bounding box center [523, 430] width 45 height 22
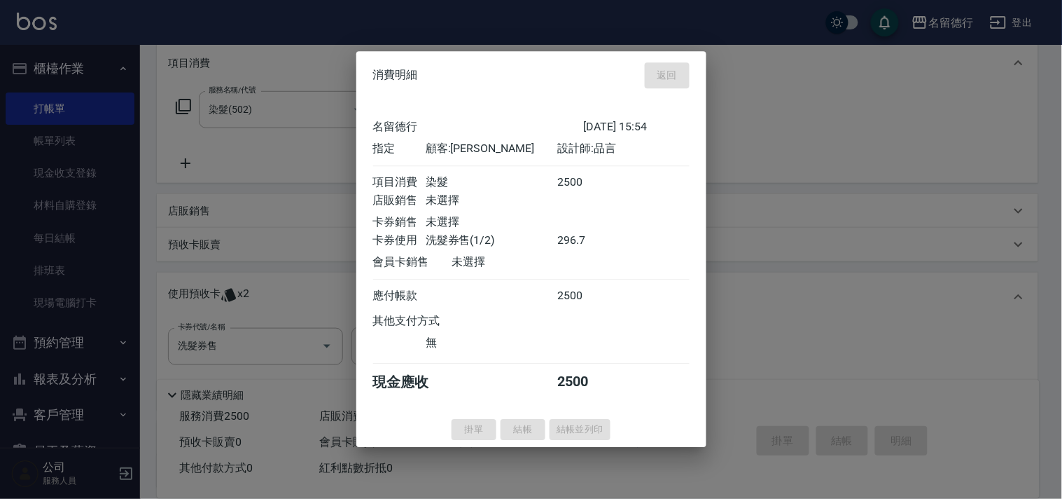
type input "[DATE] 15:55"
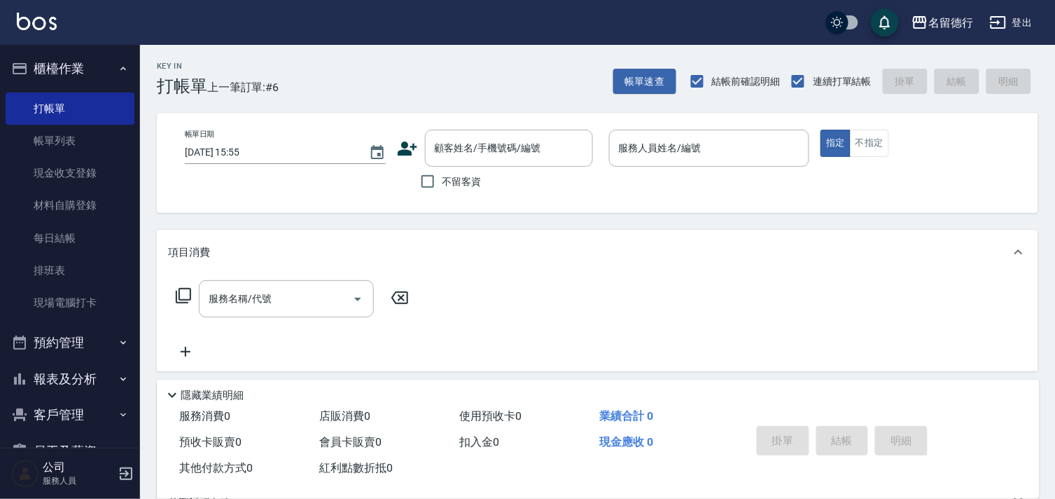
click at [411, 181] on div "不留客資" at bounding box center [495, 181] width 196 height 29
click at [431, 182] on input "不留客資" at bounding box center [427, 181] width 29 height 29
checkbox input "true"
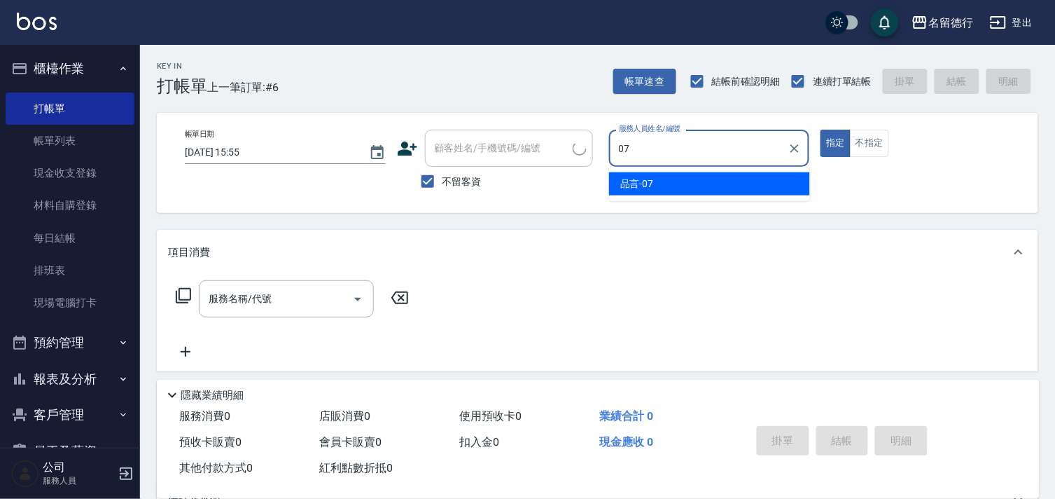
click at [650, 177] on span "品言 -07" at bounding box center [638, 183] width 34 height 15
type input "品言-07"
click at [284, 309] on input "服務名稱/代號" at bounding box center [275, 298] width 141 height 25
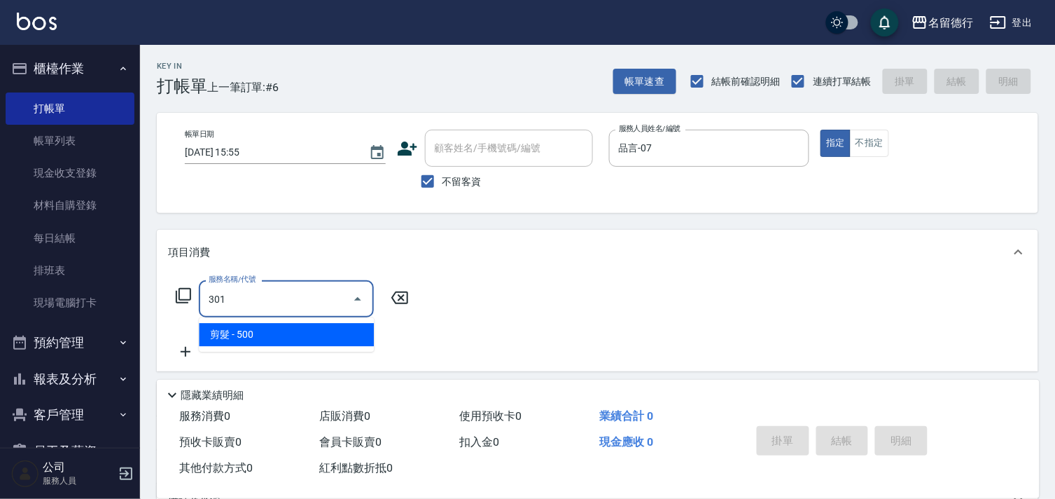
click at [317, 342] on span "剪髮 - 500" at bounding box center [286, 334] width 175 height 23
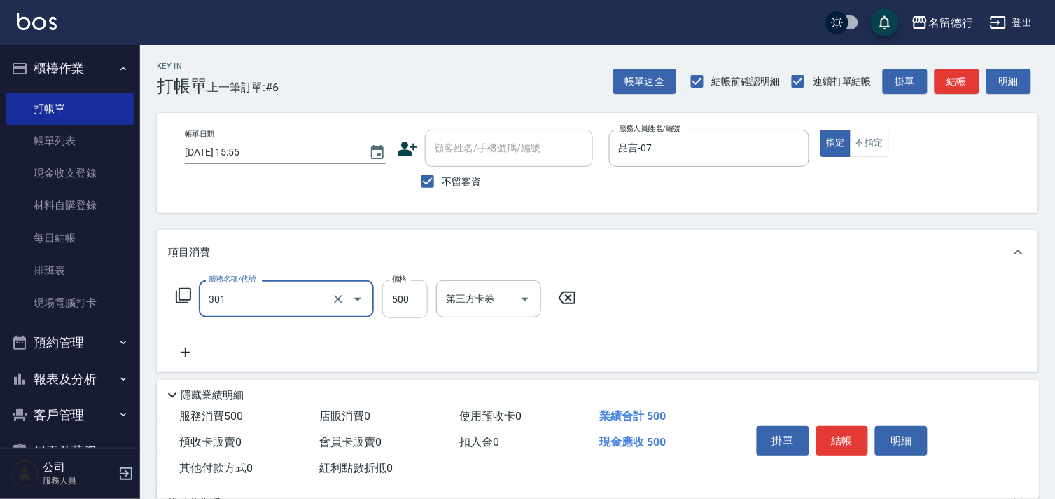
type input "剪髮(301)"
click at [399, 296] on input "500" at bounding box center [405, 299] width 46 height 38
type input "600"
click at [655, 289] on div "服務名稱/代號 剪髮(301) 服務名稱/代號 價格 600 價格 第三方卡券 第三方卡券" at bounding box center [598, 323] width 882 height 97
click at [833, 431] on button "結帳" at bounding box center [843, 440] width 53 height 29
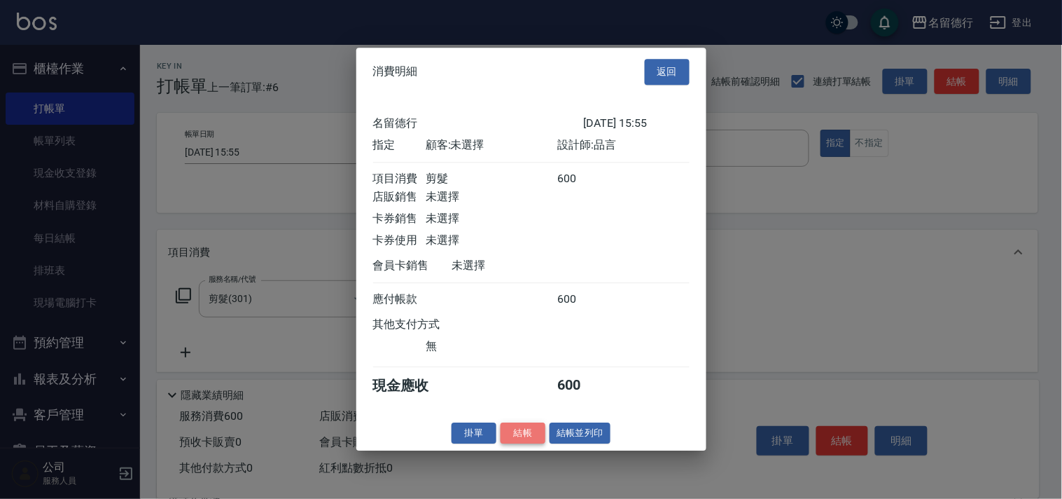
click at [520, 444] on button "結帳" at bounding box center [523, 433] width 45 height 22
